Goal: Task Accomplishment & Management: Use online tool/utility

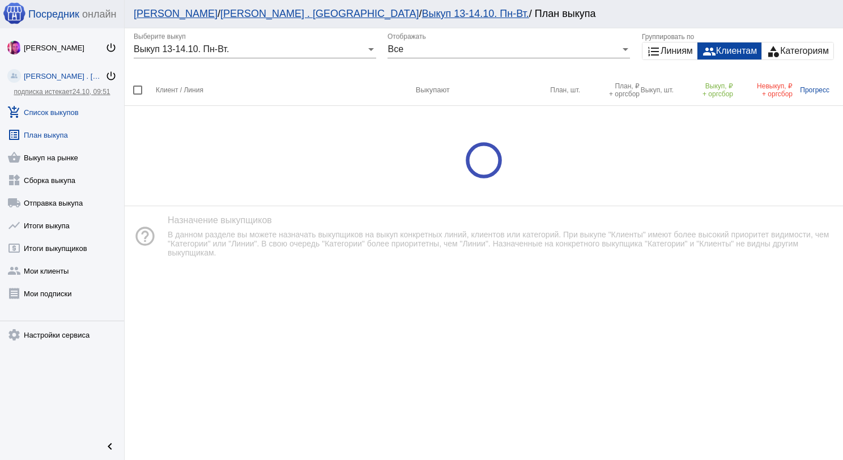
click at [33, 110] on link "add_shopping_cart Список выкупов" at bounding box center [62, 110] width 124 height 23
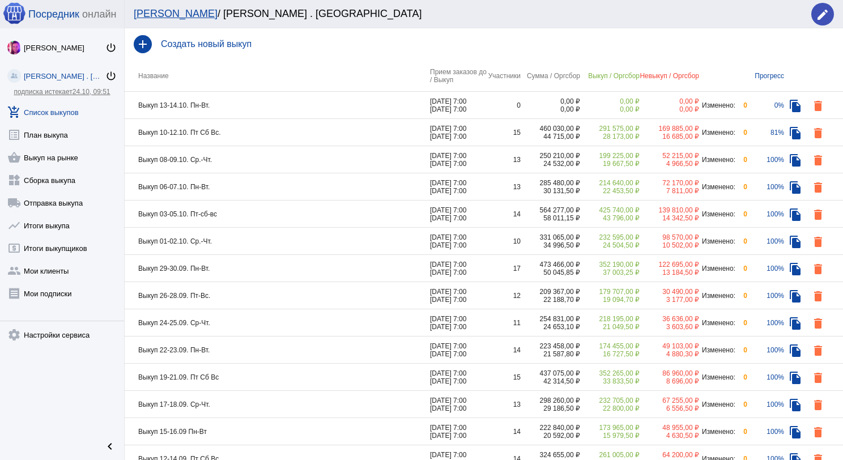
click at [250, 127] on td "Выкуп 10-12.10. Пт Сб Вс." at bounding box center [277, 132] width 305 height 27
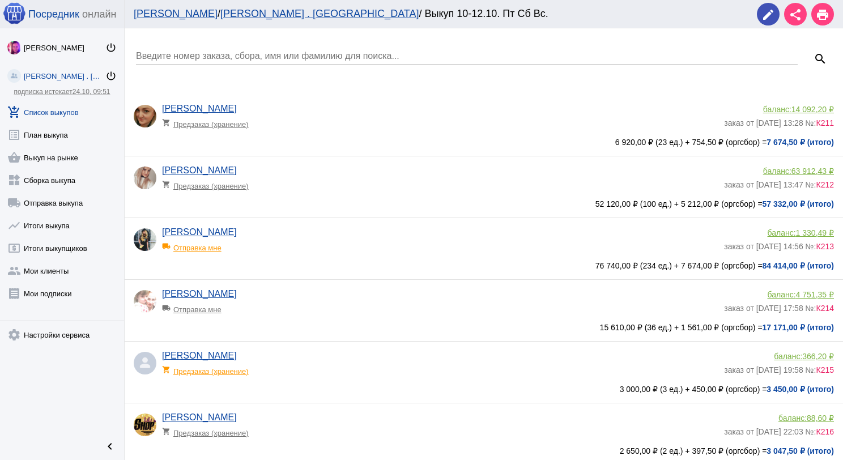
click at [207, 57] on input "Введите номер заказа, сбора, имя или фамилию для поиска..." at bounding box center [466, 56] width 661 height 10
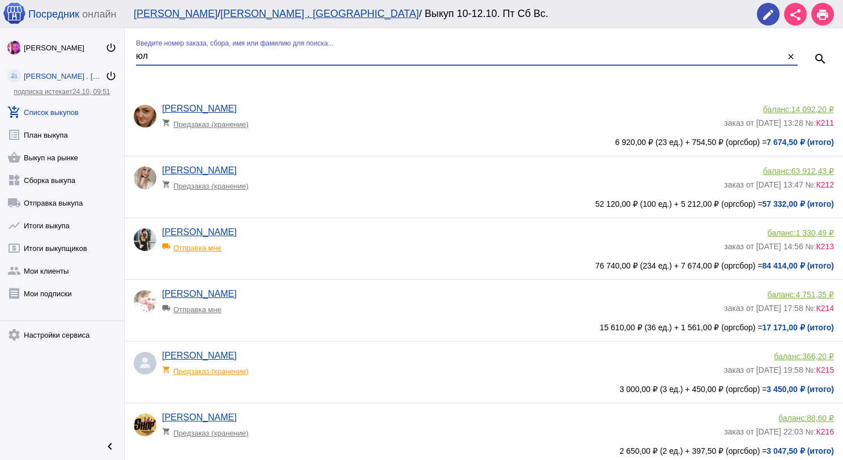
type input "ю"
type input "бох"
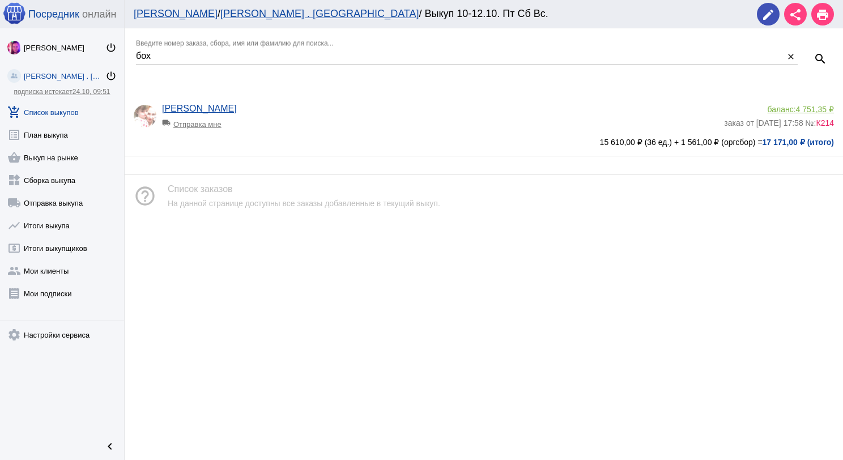
click at [72, 109] on link "add_shopping_cart Список выкупов" at bounding box center [62, 110] width 124 height 23
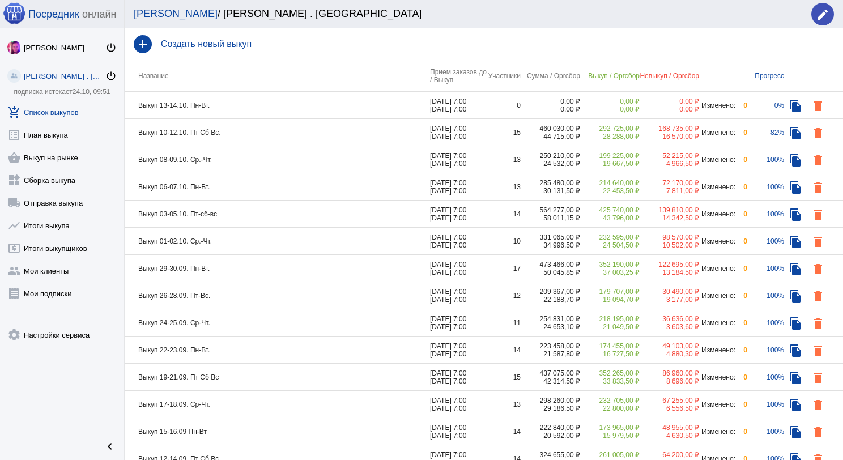
click at [247, 129] on td "Выкуп 10-12.10. Пт Сб Вс." at bounding box center [277, 132] width 305 height 27
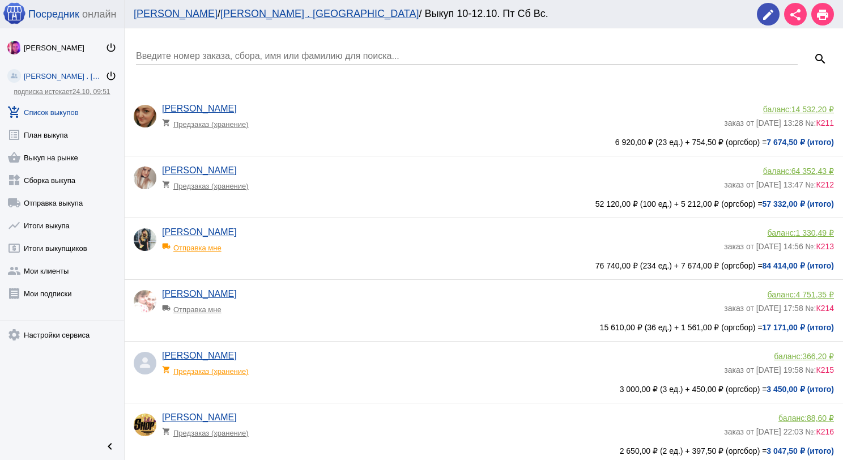
click at [245, 54] on input "Введите номер заказа, сбора, имя или фамилию для поиска..." at bounding box center [466, 56] width 661 height 10
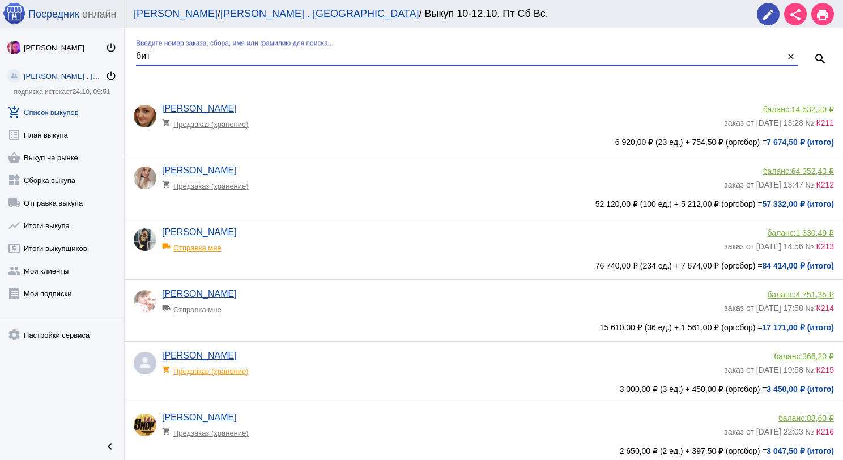
type input "бит"
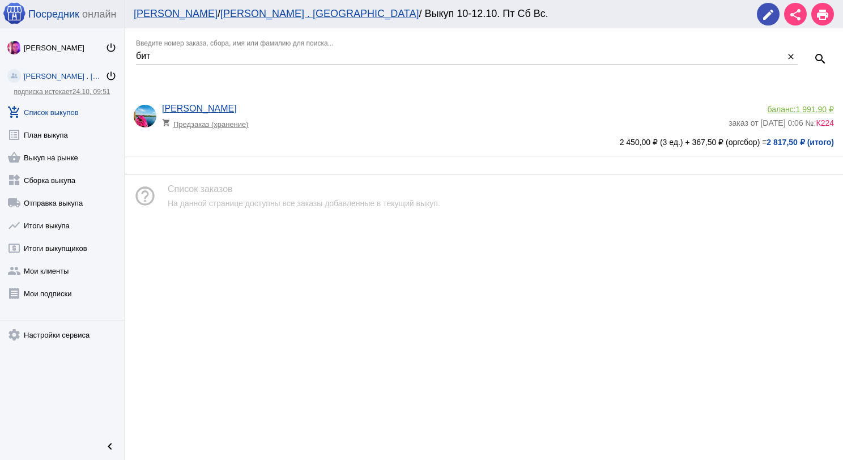
click at [812, 110] on span "1 991,90 ₽" at bounding box center [815, 109] width 38 height 9
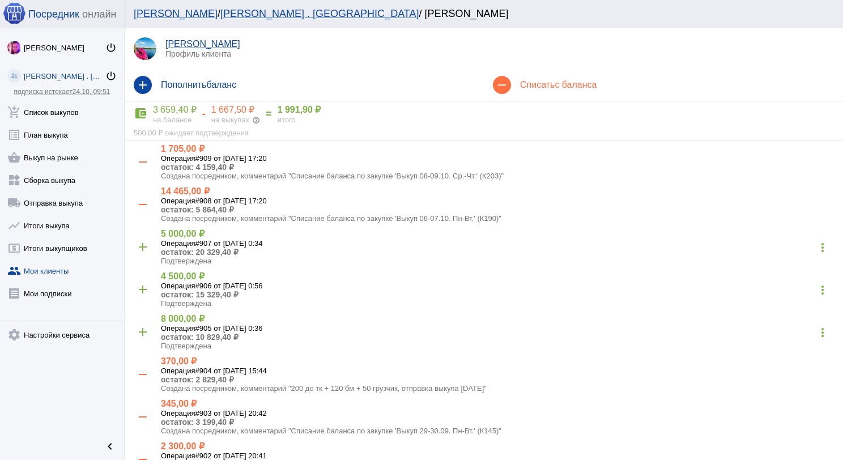
click at [537, 89] on h4 "Списать с баланса" at bounding box center [677, 85] width 314 height 10
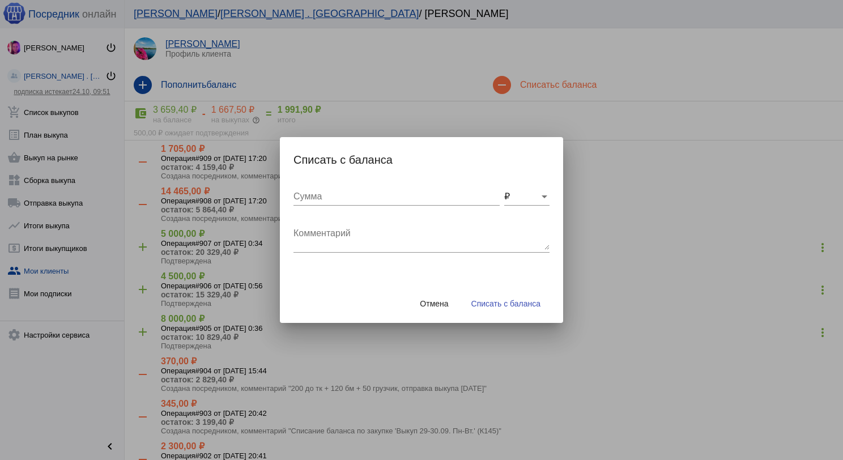
click at [351, 222] on div "Комментарий" at bounding box center [421, 235] width 256 height 36
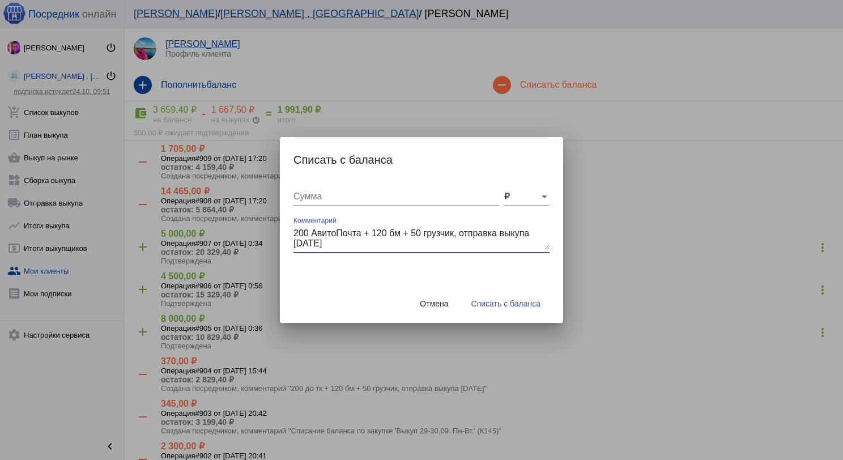
type textarea "200 АвитоПочта + 120 бм + 50 грузчик, отправка выкупа 12.10.2025"
click at [348, 202] on div "Сумма" at bounding box center [396, 192] width 206 height 25
type input "370"
click at [488, 299] on span "Списать с баланса" at bounding box center [505, 303] width 69 height 9
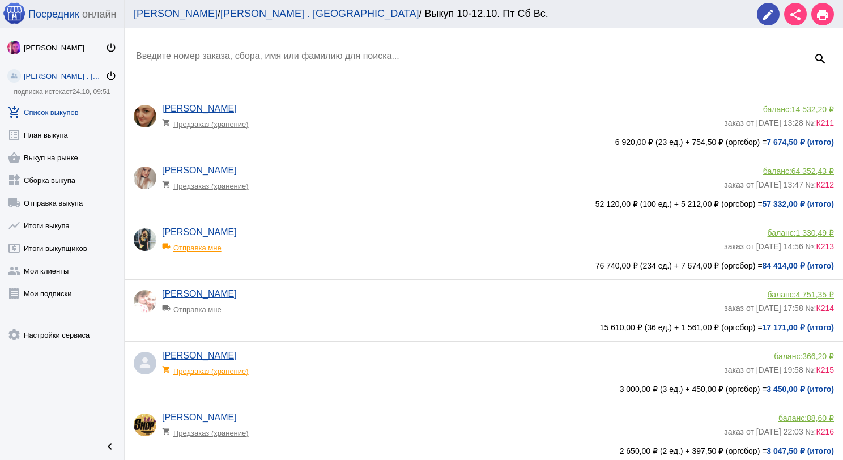
click at [225, 54] on input "Введите номер заказа, сбора, имя или фамилию для поиска..." at bounding box center [466, 56] width 661 height 10
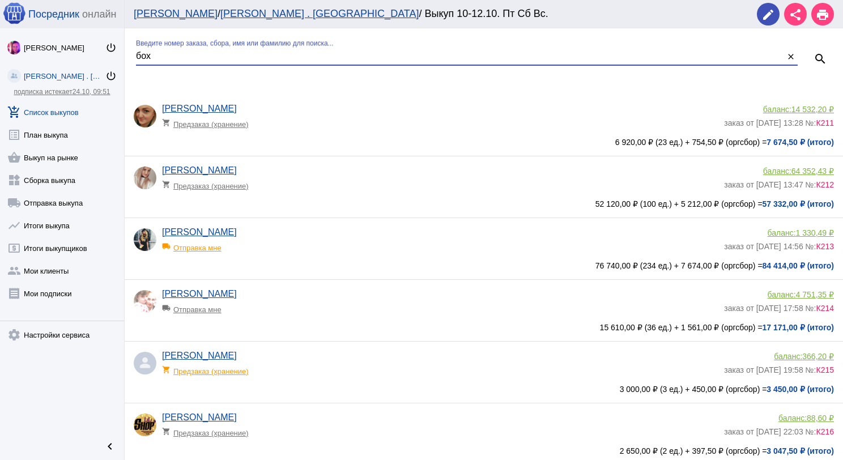
type input "бох"
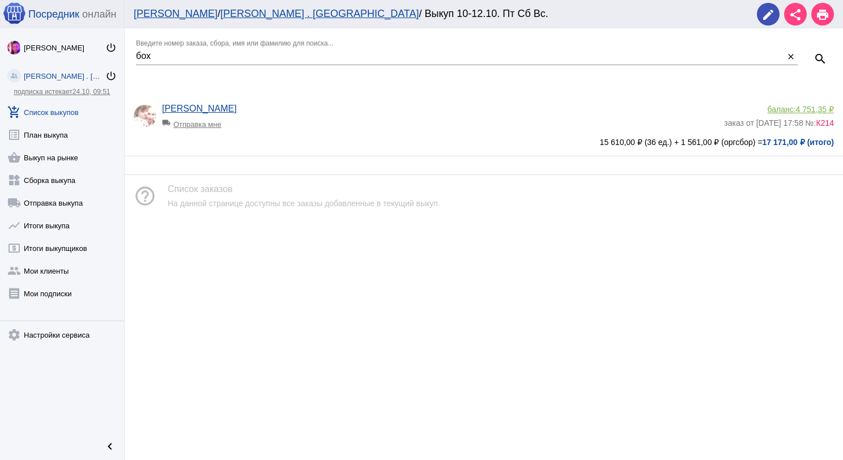
click at [789, 107] on div "баланс: 4 751,35 ₽" at bounding box center [779, 109] width 110 height 9
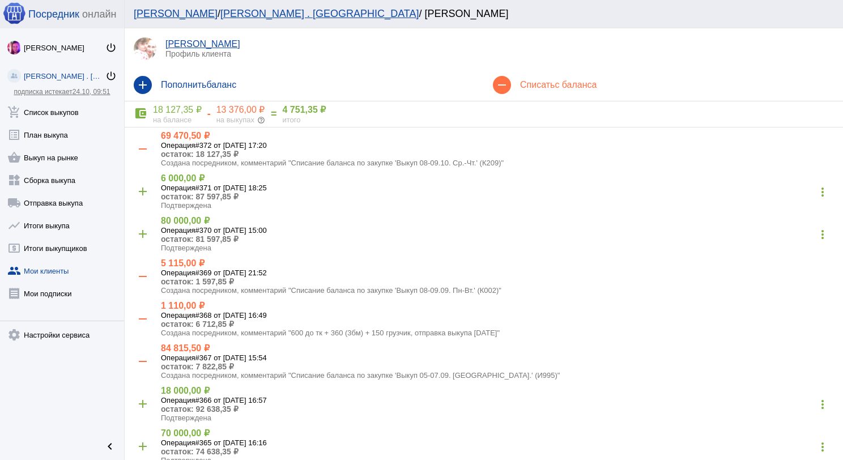
click at [554, 86] on span "с баланса" at bounding box center [575, 85] width 42 height 10
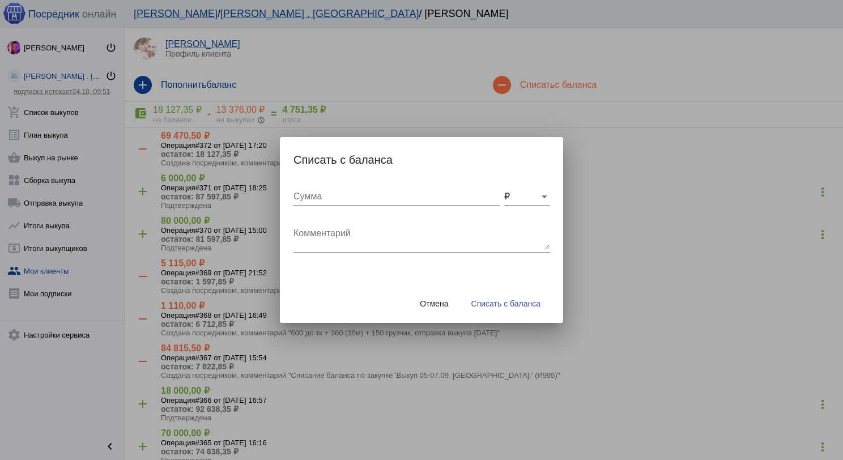
click at [298, 248] on textarea "Комментарий" at bounding box center [421, 238] width 256 height 23
type textarea "800 до ТК + 480 (4бм) + 200 грузчик, отправка выкупа 12.10.2025"
click at [318, 197] on input "Сумма" at bounding box center [396, 196] width 206 height 10
type input "1480"
click at [494, 308] on button "Списать с баланса" at bounding box center [505, 303] width 87 height 20
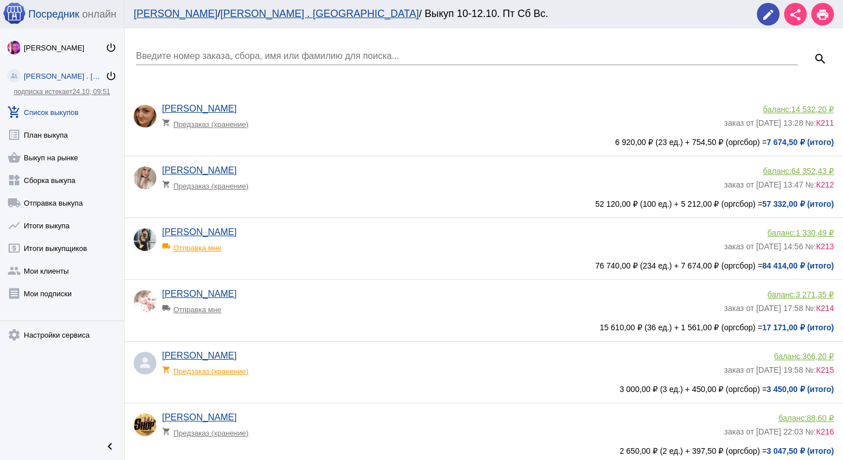
click at [254, 51] on input "Введите номер заказа, сбора, имя или фамилию для поиска..." at bounding box center [466, 56] width 661 height 10
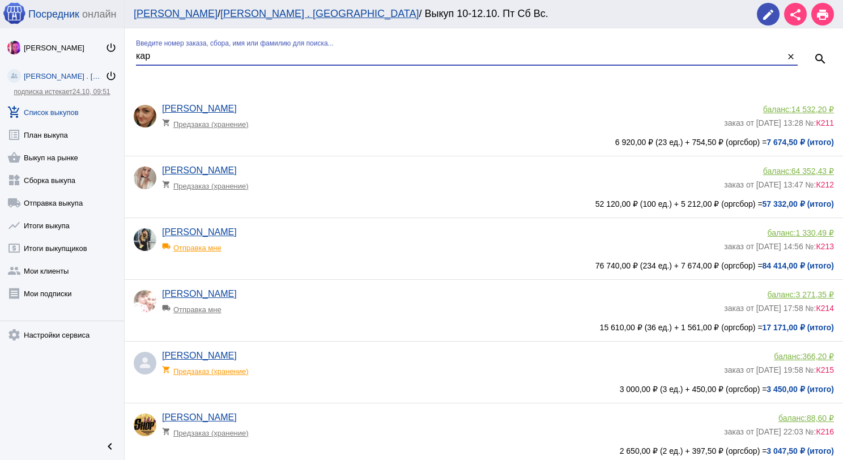
type input "кар"
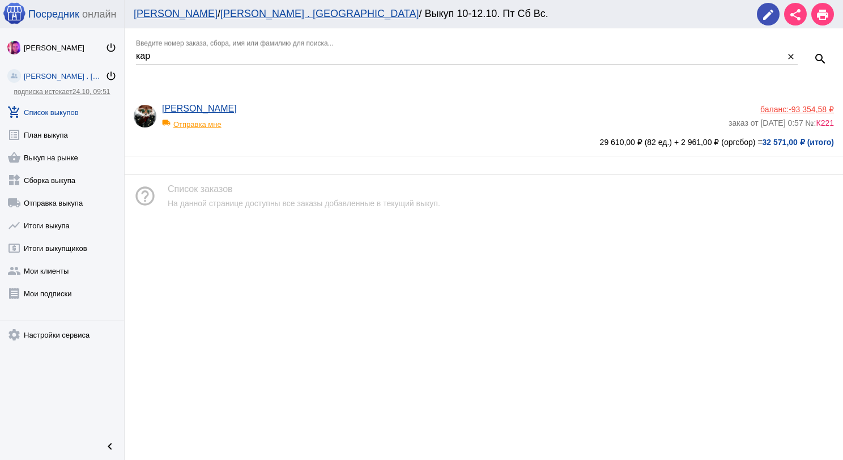
click at [803, 107] on span "-93 354,58 ₽" at bounding box center [810, 109] width 45 height 9
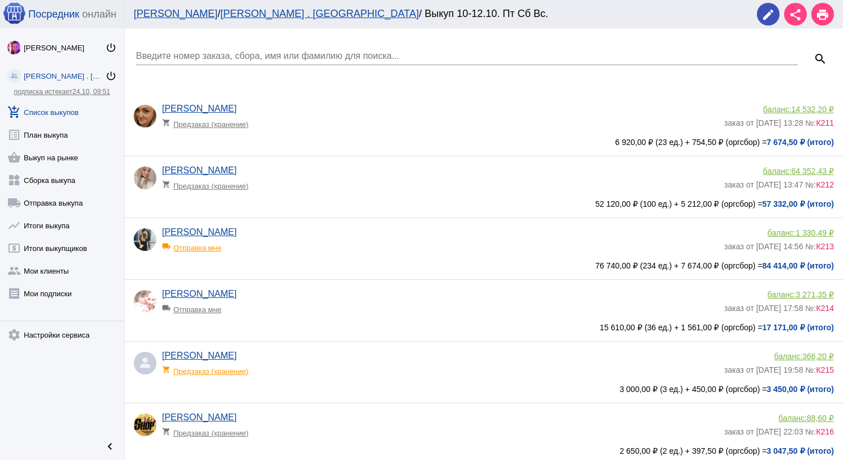
click at [178, 53] on input "Введите номер заказа, сбора, имя или фамилию для поиска..." at bounding box center [466, 56] width 661 height 10
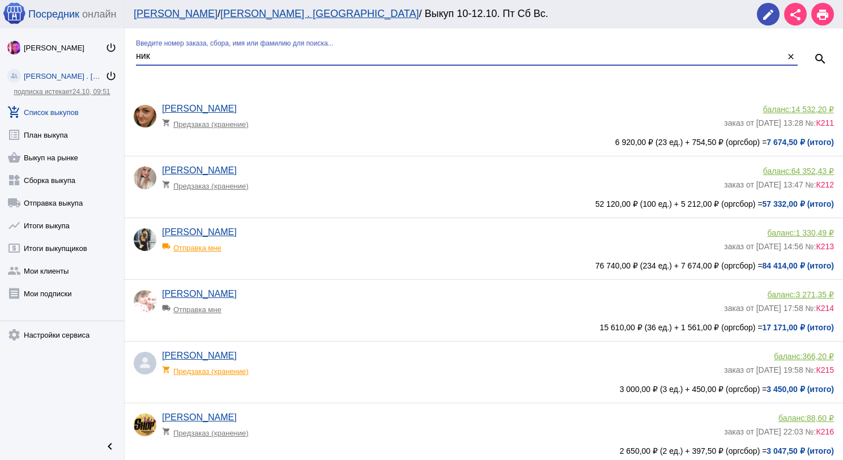
type input "ник"
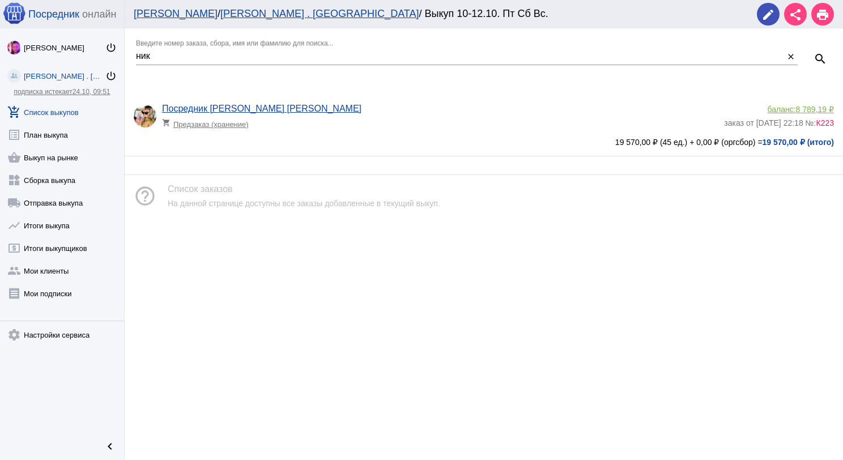
click at [819, 108] on span "8 789,19 ₽" at bounding box center [815, 109] width 38 height 9
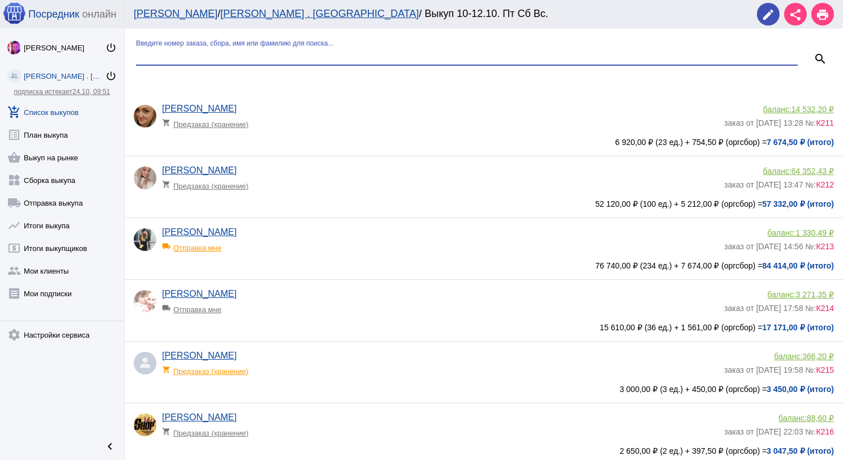
click at [229, 54] on input "Введите номер заказа, сбора, имя или фамилию для поиска..." at bounding box center [466, 56] width 661 height 10
type input "ники"
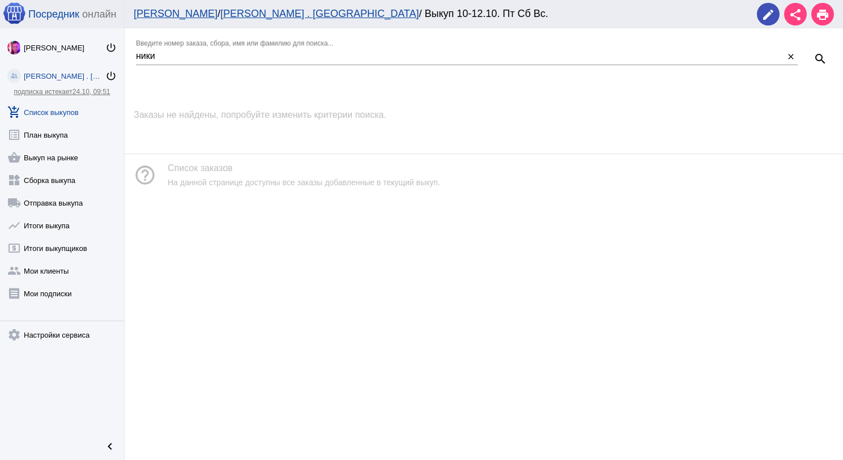
drag, startPoint x: 66, startPoint y: 109, endPoint x: 193, endPoint y: 144, distance: 132.3
click at [64, 108] on link "add_shopping_cart Список выкупов" at bounding box center [62, 110] width 124 height 23
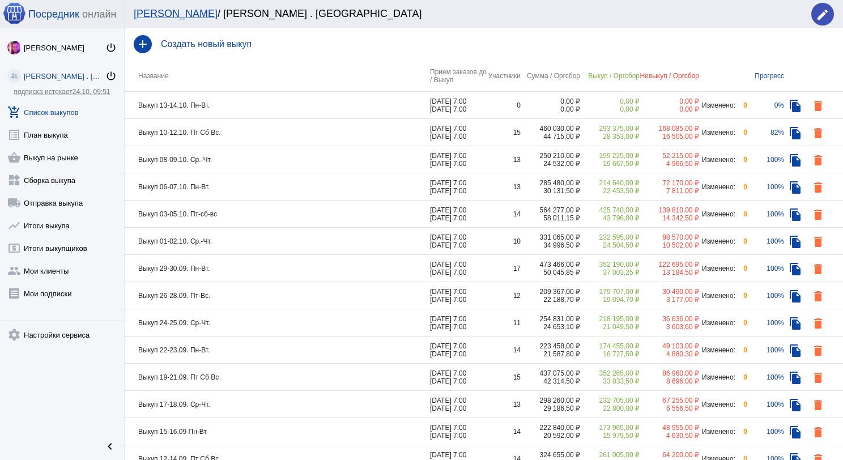
click at [262, 165] on td "Выкуп 08-09.10. Ср.-Чт." at bounding box center [277, 159] width 305 height 27
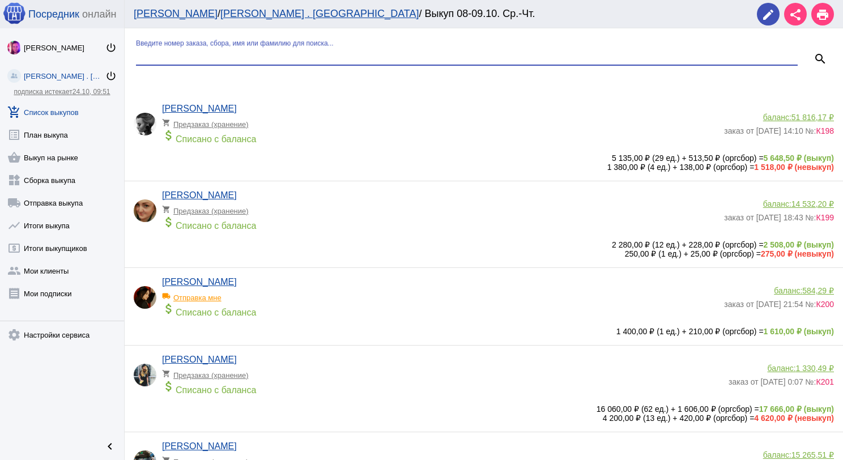
click at [216, 53] on input "Введите номер заказа, сбора, имя или фамилию для поиска..." at bounding box center [466, 56] width 661 height 10
type input "ник"
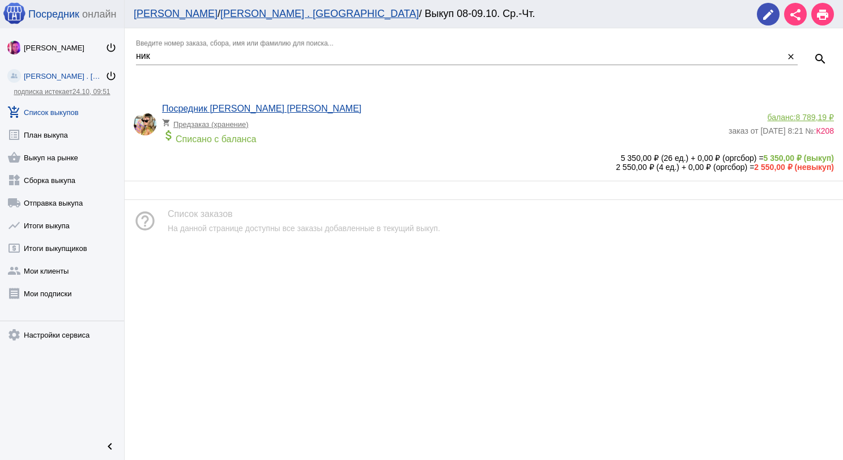
drag, startPoint x: 68, startPoint y: 112, endPoint x: 224, endPoint y: 159, distance: 163.4
click at [69, 112] on link "add_shopping_cart Список выкупов" at bounding box center [62, 110] width 124 height 23
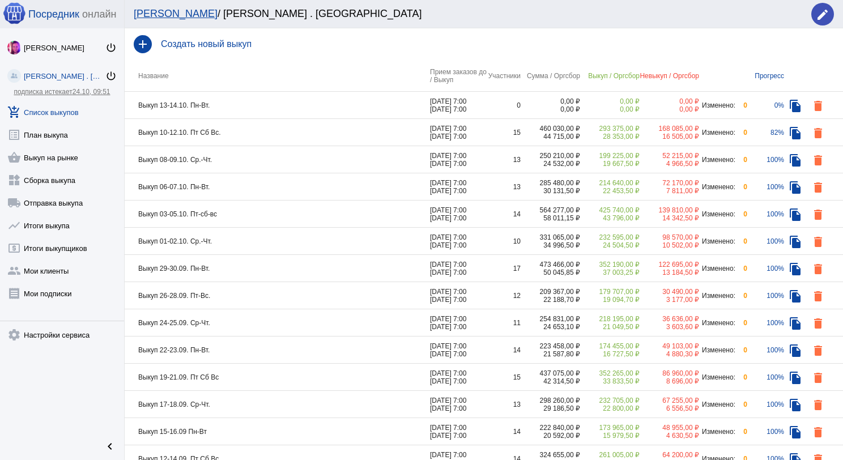
click at [272, 192] on td "Выкуп 06-07.10. Пн-Вт." at bounding box center [277, 186] width 305 height 27
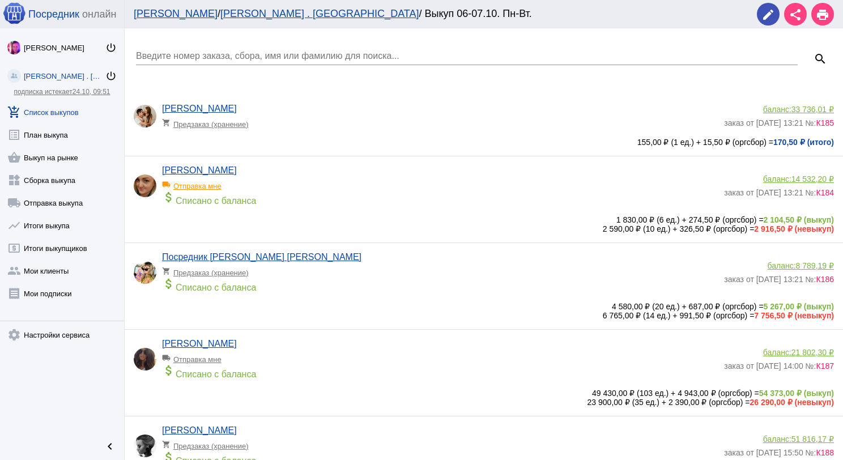
click at [207, 61] on input "Введите номер заказа, сбора, имя или фамилию для поиска..." at bounding box center [466, 56] width 661 height 10
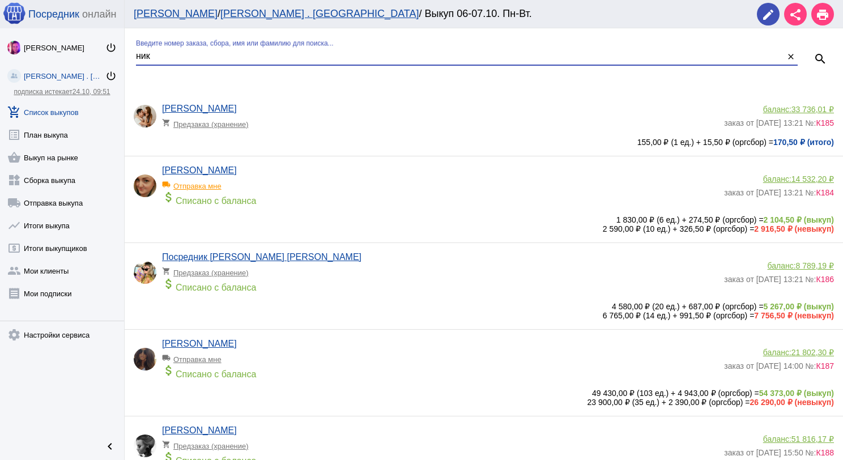
type input "ник"
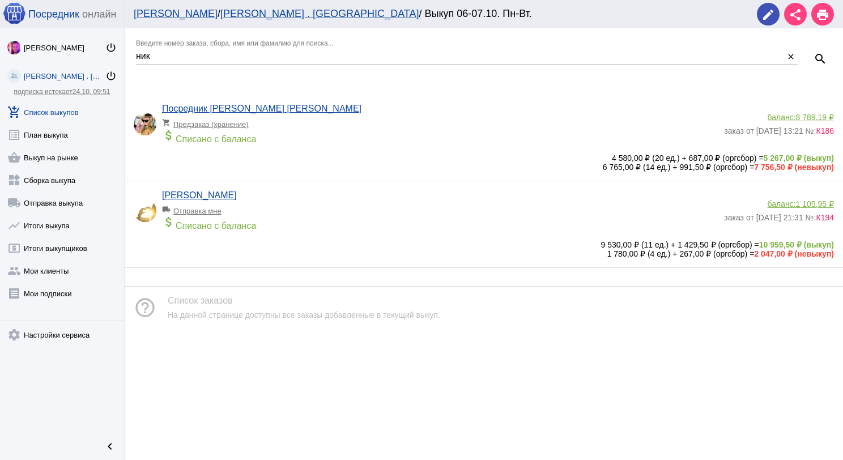
click at [808, 205] on span "1 105,95 ₽" at bounding box center [815, 203] width 38 height 9
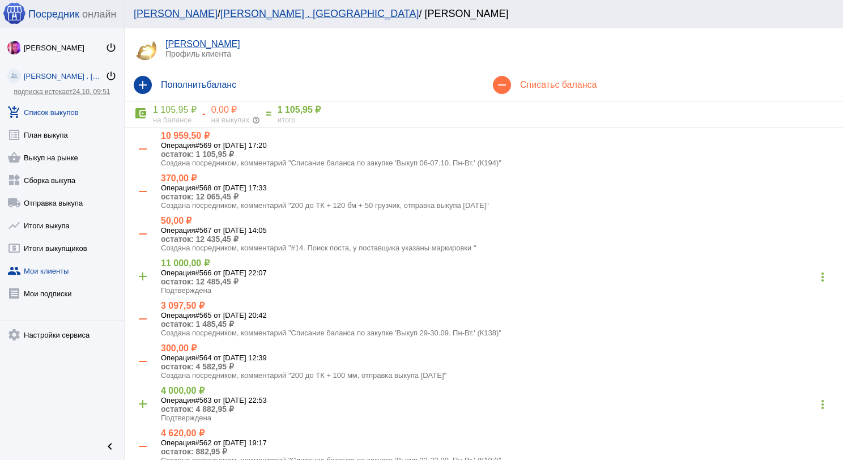
click at [58, 107] on link "add_shopping_cart Список выкупов" at bounding box center [62, 110] width 124 height 23
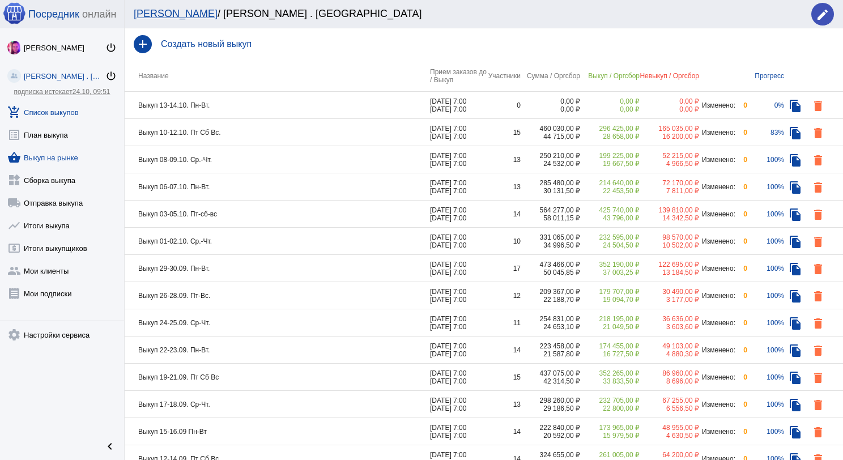
click at [61, 158] on link "shopping_basket Выкуп на рынке" at bounding box center [62, 155] width 124 height 23
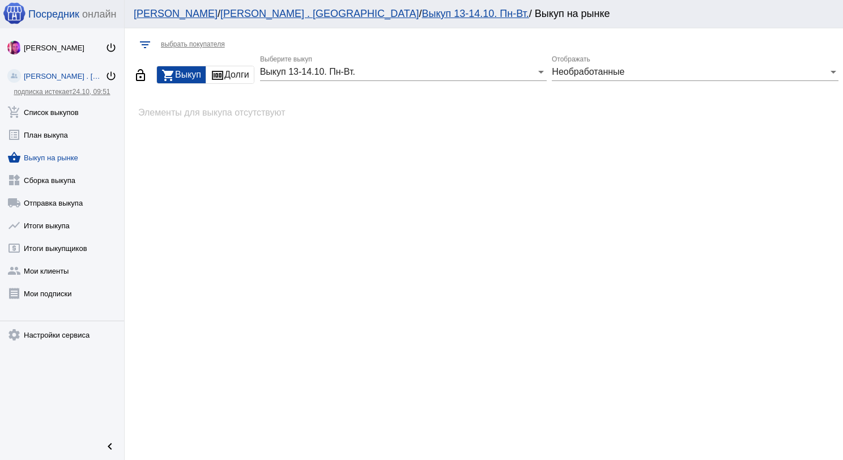
click at [424, 72] on div "Выкуп 13-14.10. Пн-Вт." at bounding box center [398, 72] width 276 height 10
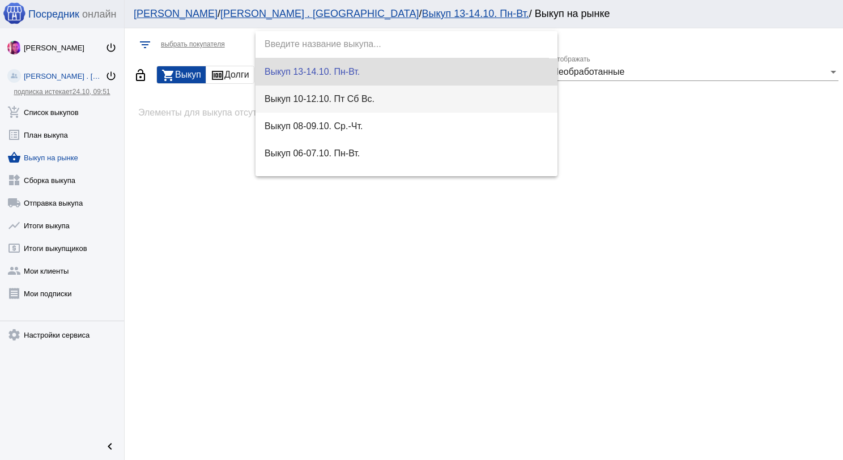
click at [426, 95] on span "Выкуп 10-12.10. Пт Сб Вс." at bounding box center [406, 99] width 284 height 27
